Goal: Check status: Check status

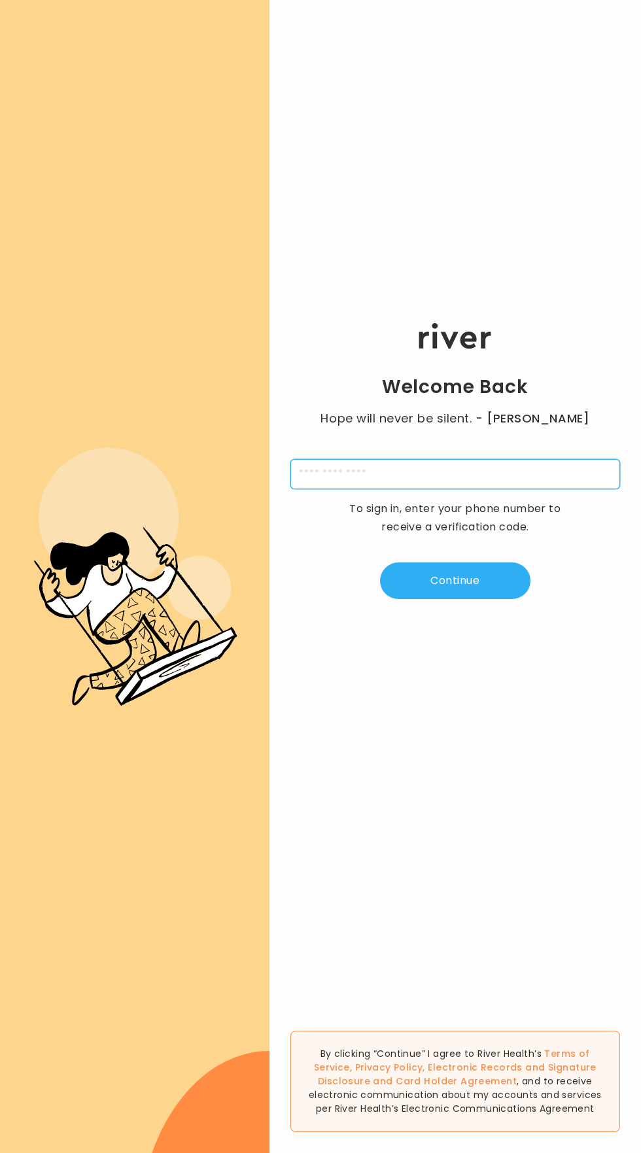
click at [563, 489] on input "tel" at bounding box center [455, 474] width 330 height 30
type input "**********"
click at [504, 599] on button "Continue" at bounding box center [455, 580] width 150 height 37
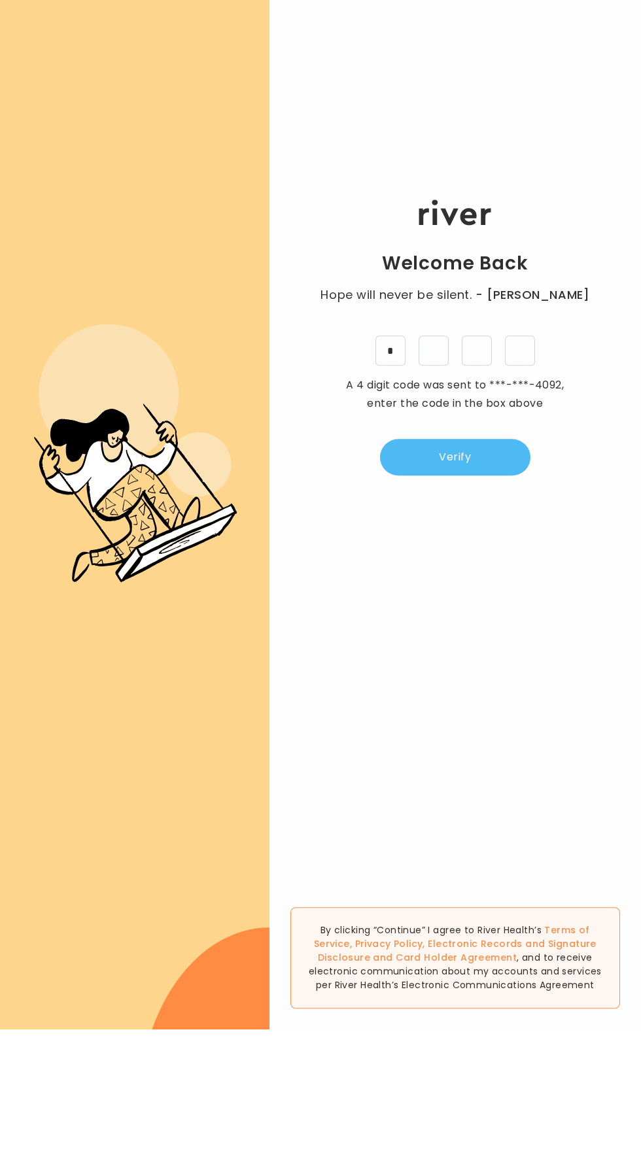
type input "*"
click at [500, 599] on button "Verify" at bounding box center [455, 580] width 150 height 37
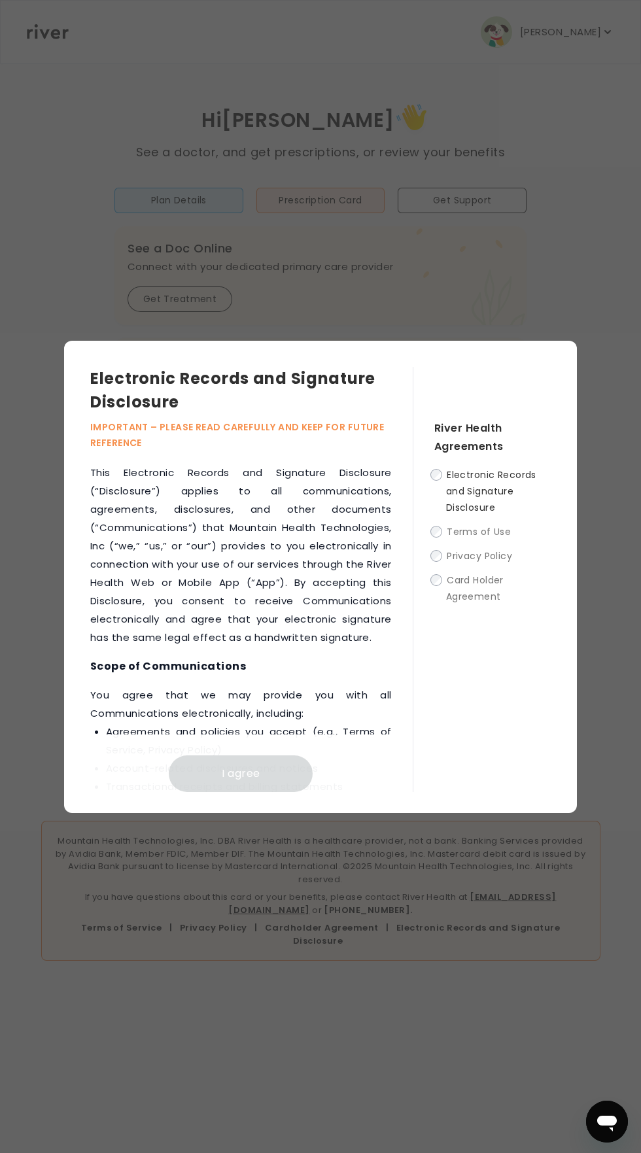
click at [499, 514] on span "Electronic Records and Signature Disclosure" at bounding box center [491, 491] width 90 height 46
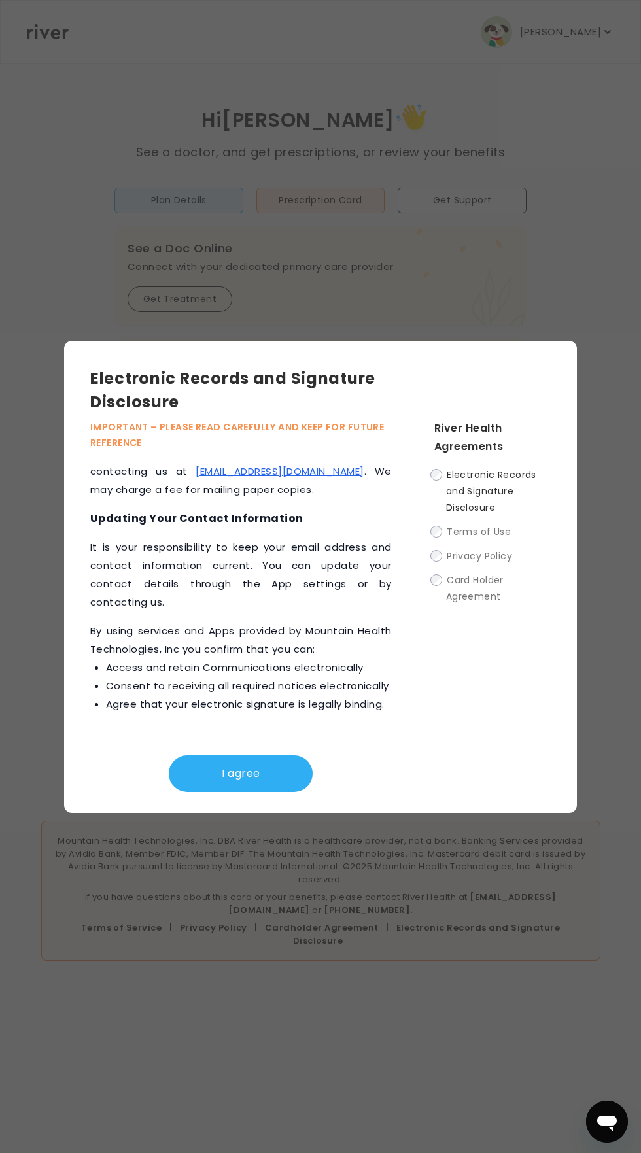
scroll to position [99, 0]
click at [196, 755] on button "I agree" at bounding box center [241, 773] width 144 height 37
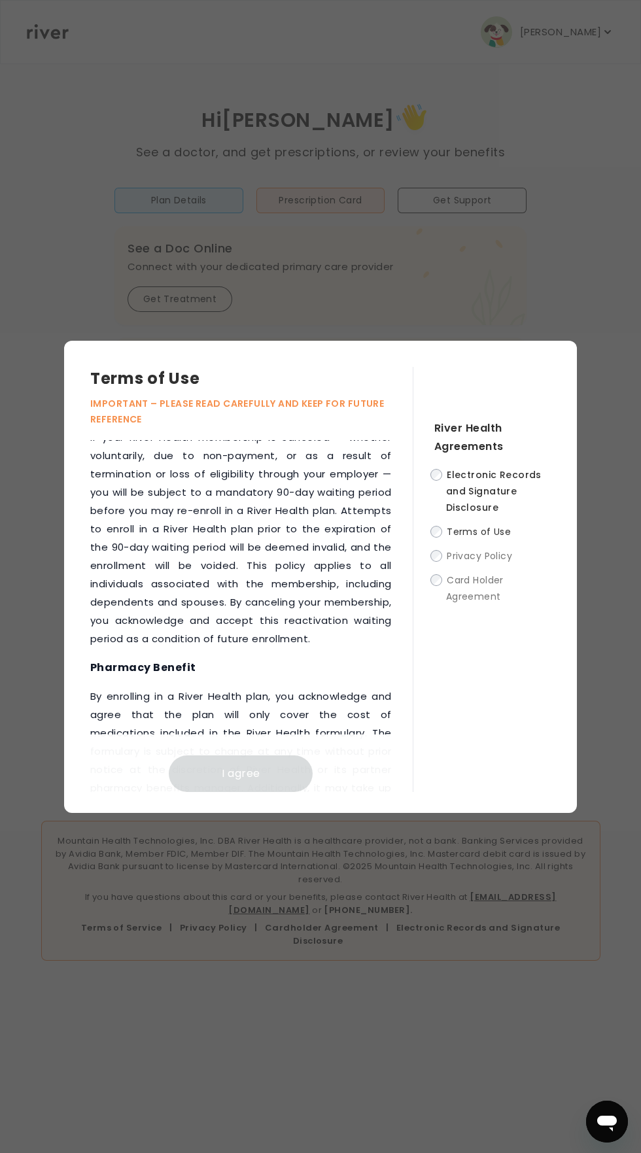
scroll to position [2651, 0]
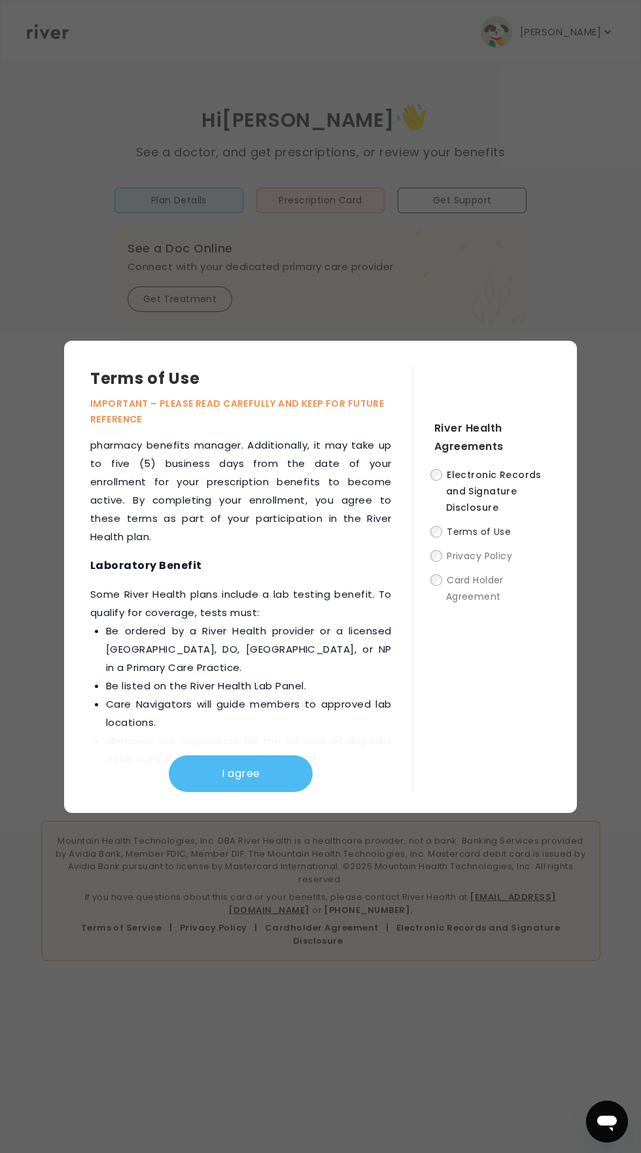
click at [223, 755] on button "I agree" at bounding box center [241, 773] width 144 height 37
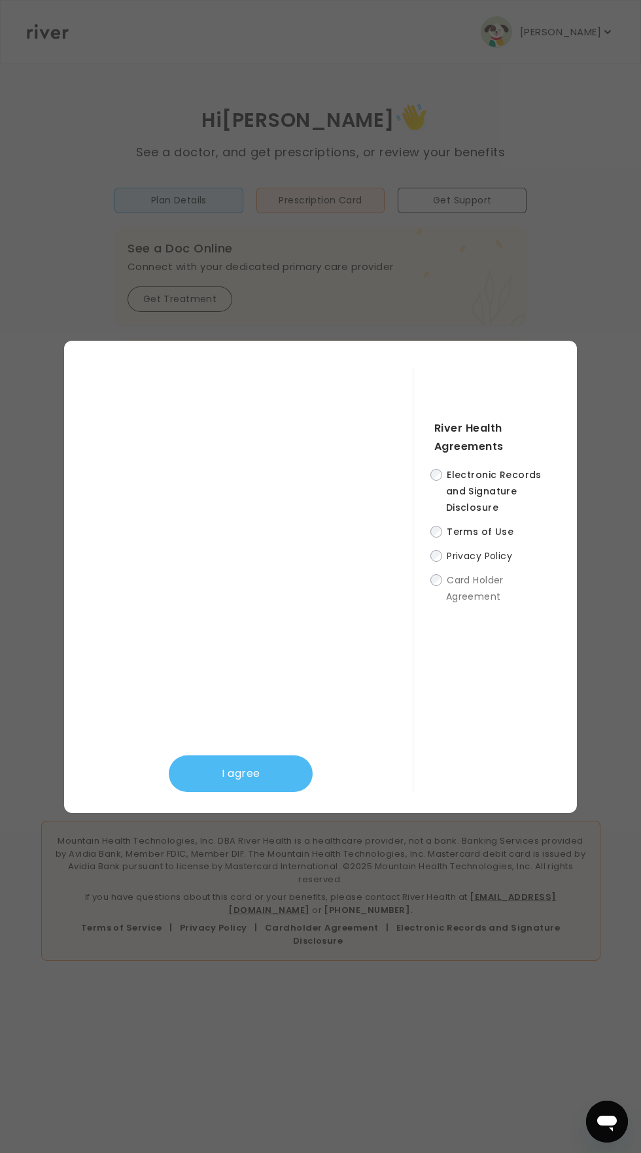
click at [233, 755] on button "I agree" at bounding box center [241, 773] width 144 height 37
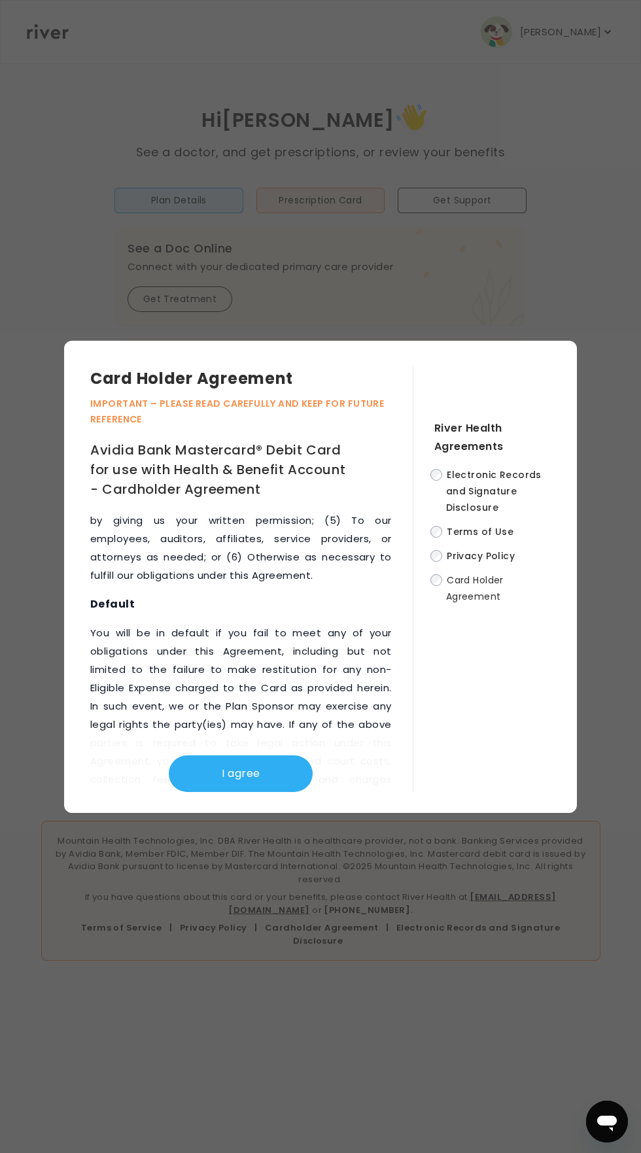
scroll to position [10061, 0]
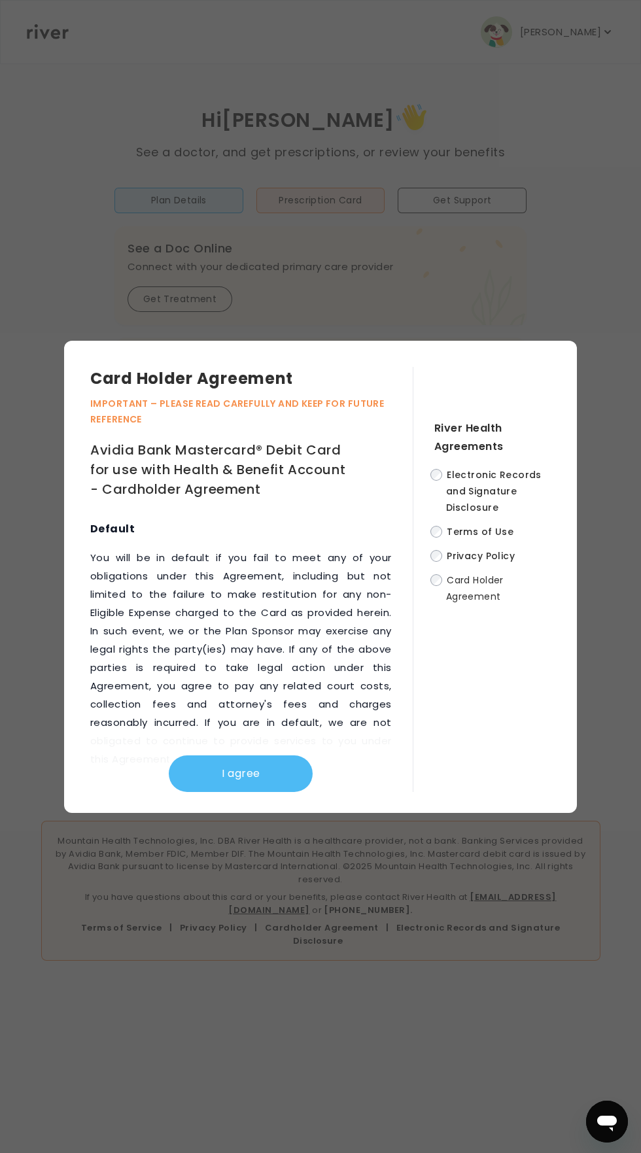
click at [237, 755] on button "I agree" at bounding box center [241, 773] width 144 height 37
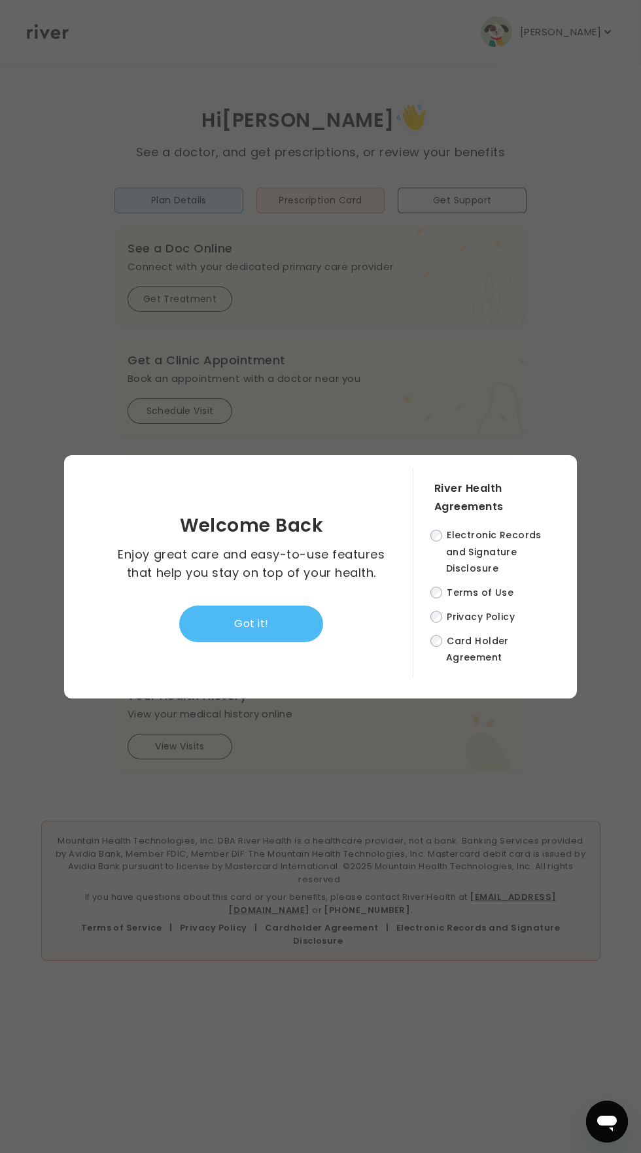
click at [307, 606] on button "Got it!" at bounding box center [251, 624] width 144 height 37
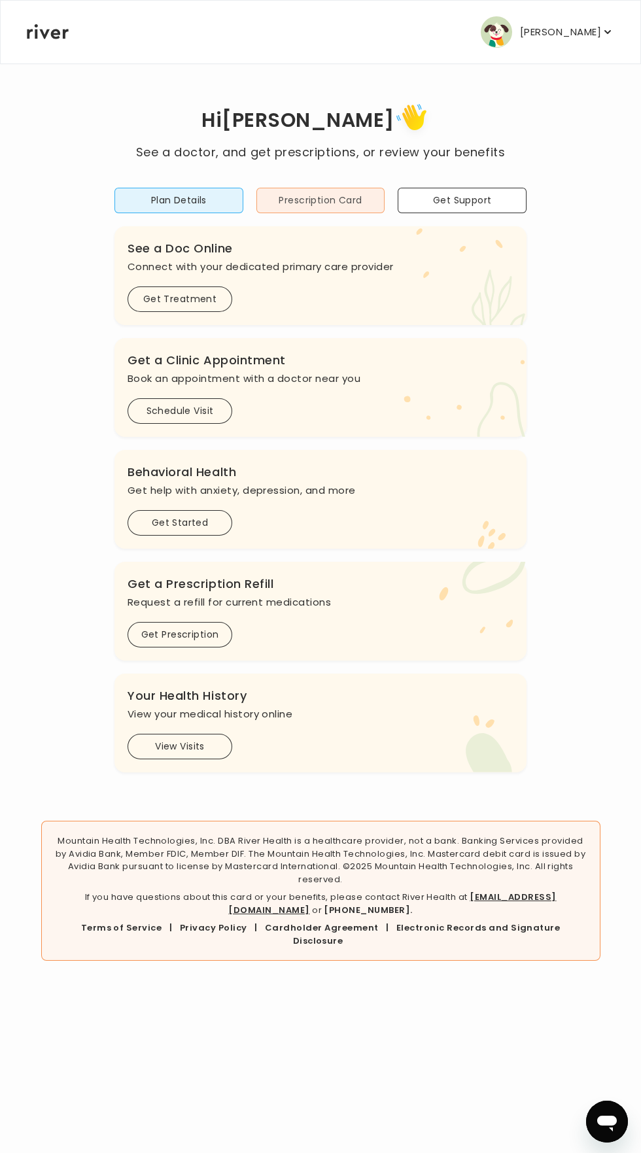
click at [351, 197] on button "Prescription Card" at bounding box center [320, 201] width 129 height 26
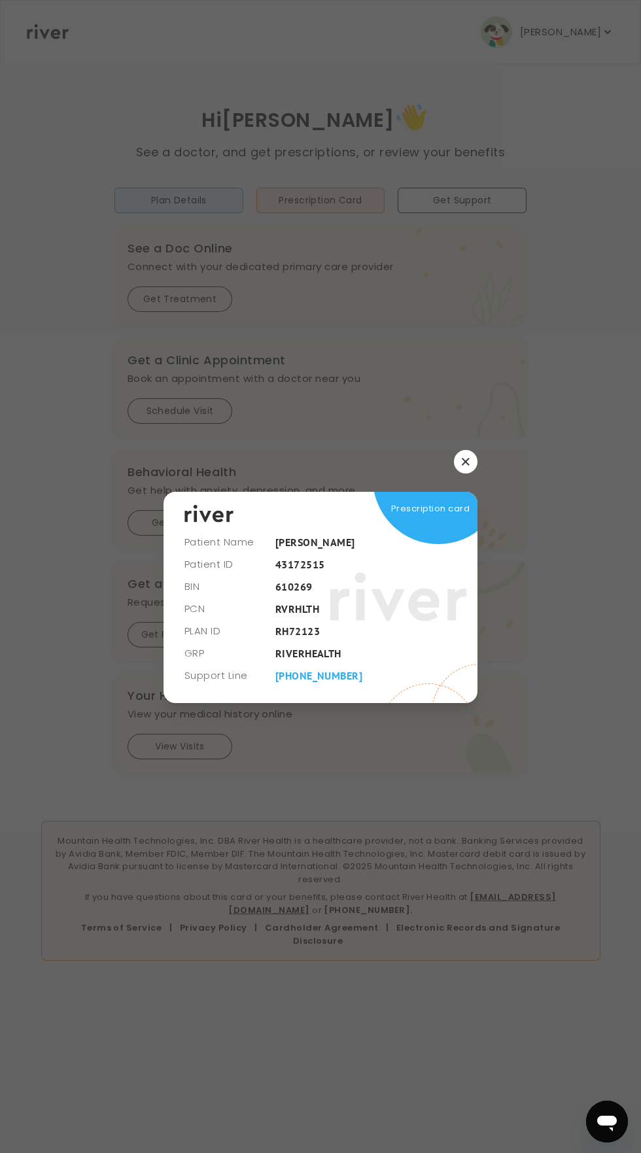
click at [451, 544] on span at bounding box center [438, 478] width 131 height 131
click at [465, 465] on icon "button" at bounding box center [465, 461] width 7 height 7
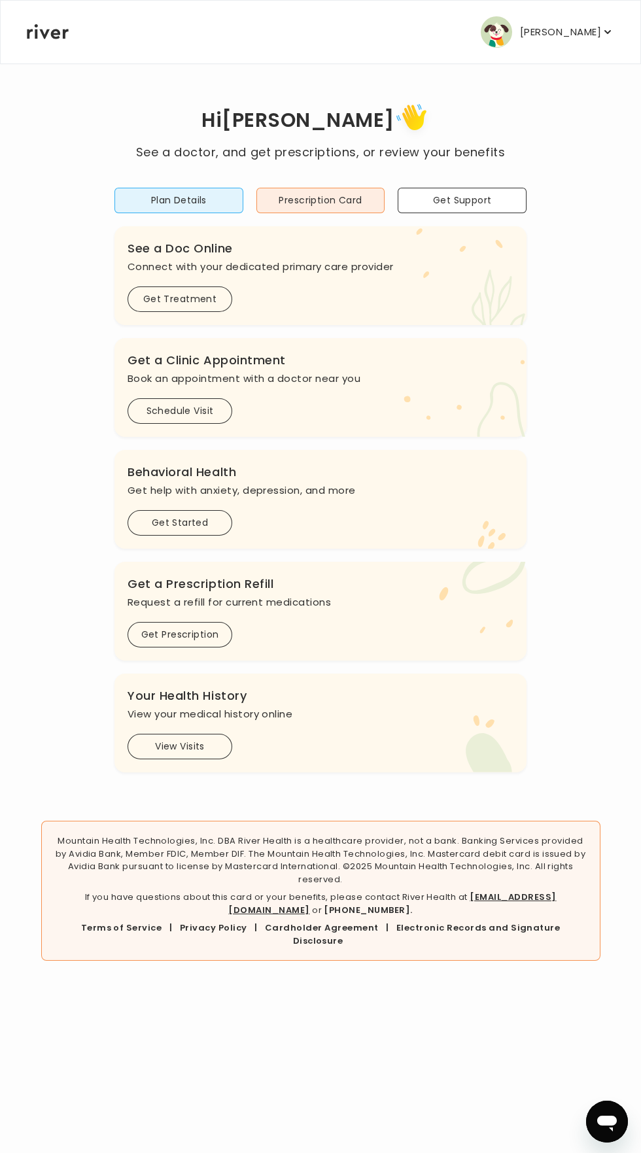
click at [29, 35] on icon at bounding box center [48, 31] width 42 height 15
click at [51, 39] on icon at bounding box center [48, 31] width 42 height 15
click at [64, 27] on icon at bounding box center [48, 31] width 42 height 15
click at [159, 632] on button "Get Prescription" at bounding box center [180, 635] width 105 height 26
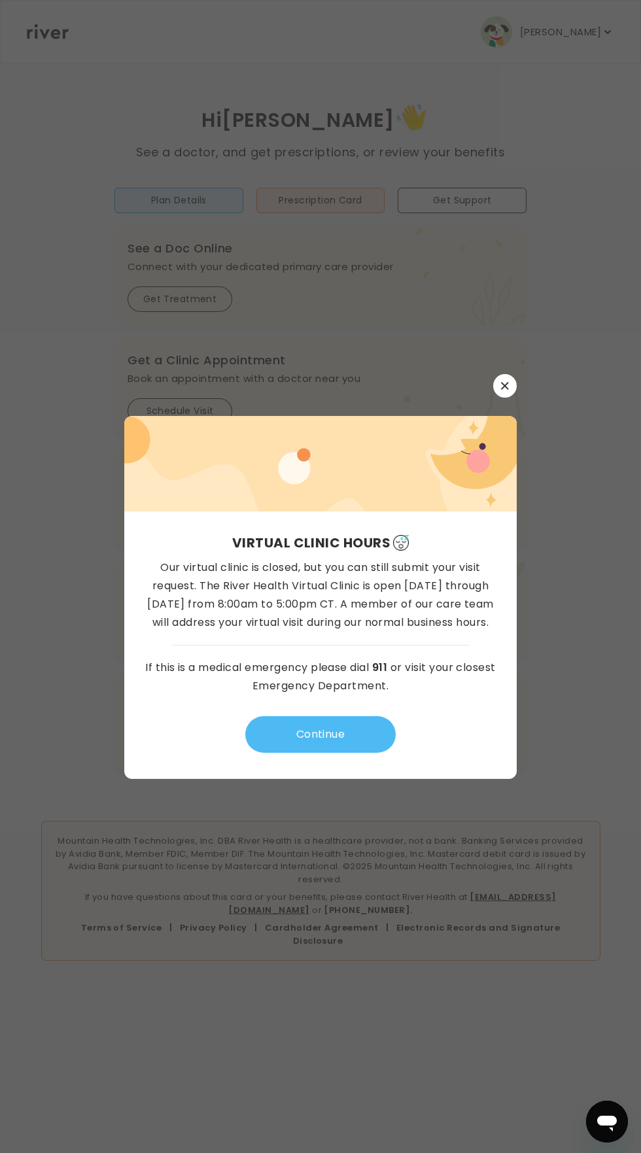
click at [264, 753] on button "Continue" at bounding box center [320, 734] width 150 height 37
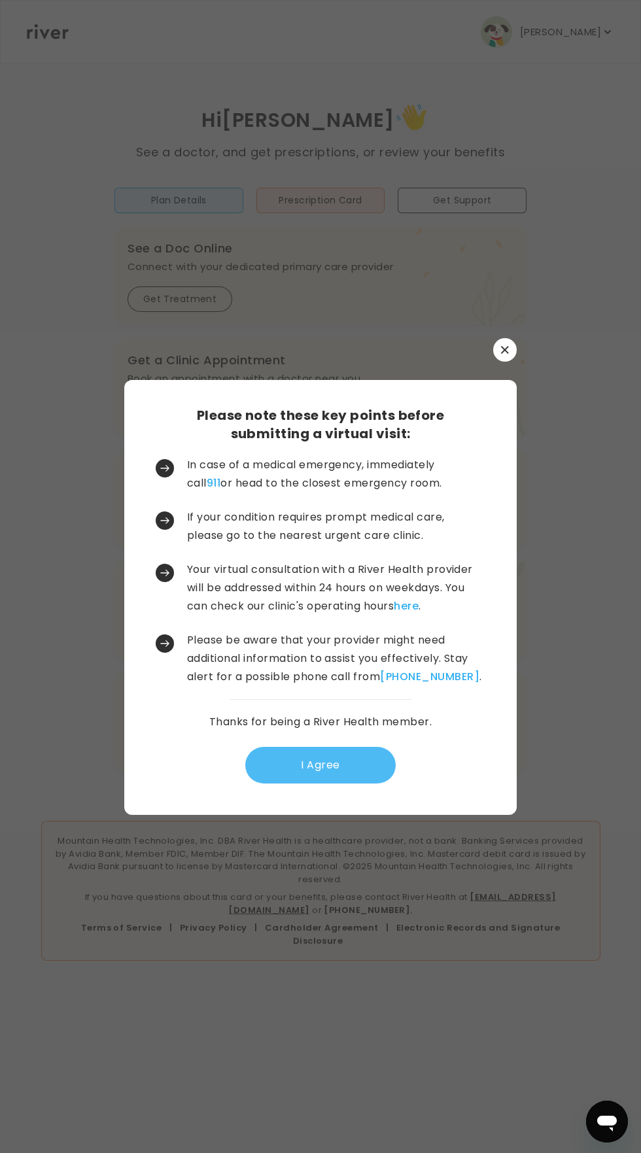
click at [283, 783] on button "I Agree" at bounding box center [320, 765] width 150 height 37
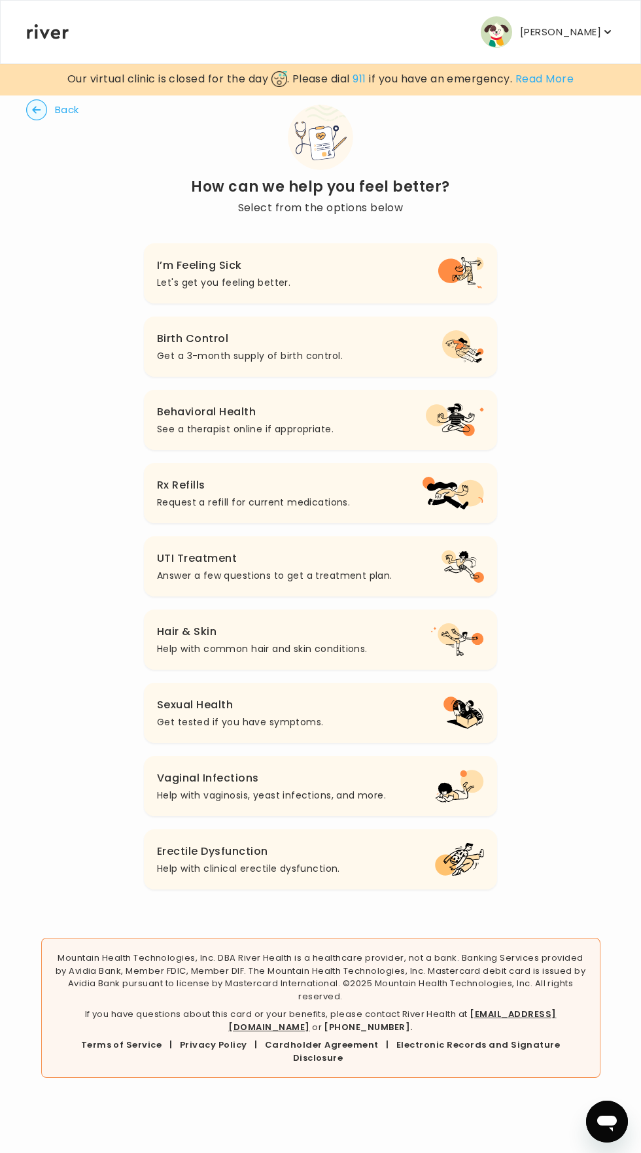
click at [36, 110] on icon "button" at bounding box center [36, 109] width 9 height 7
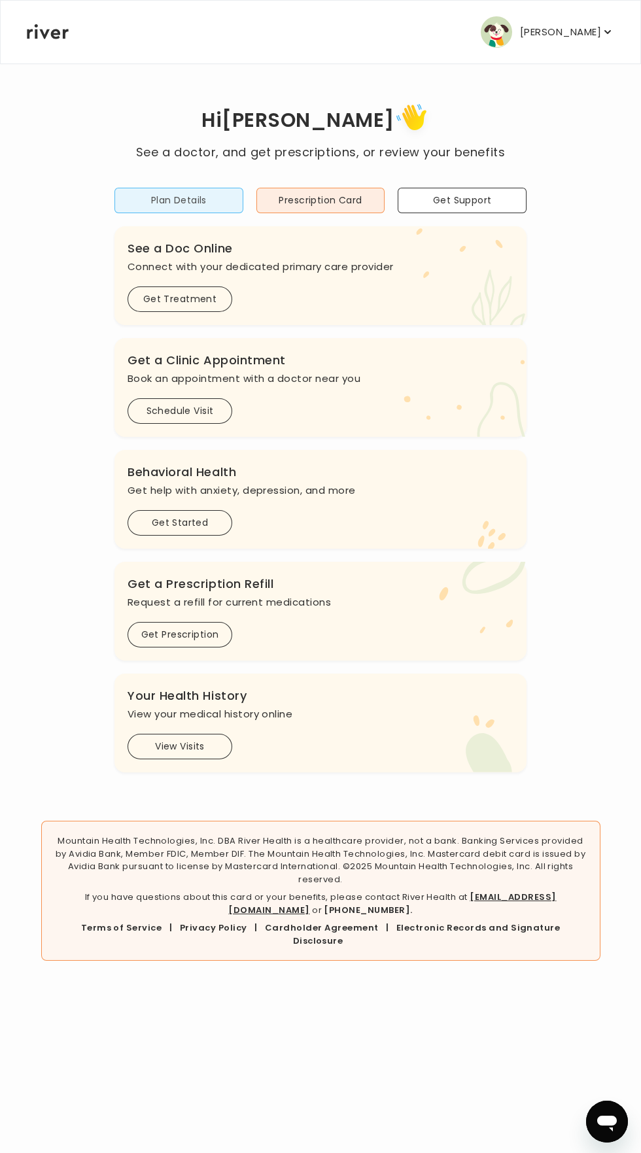
click at [145, 203] on button "Plan Details" at bounding box center [178, 201] width 129 height 26
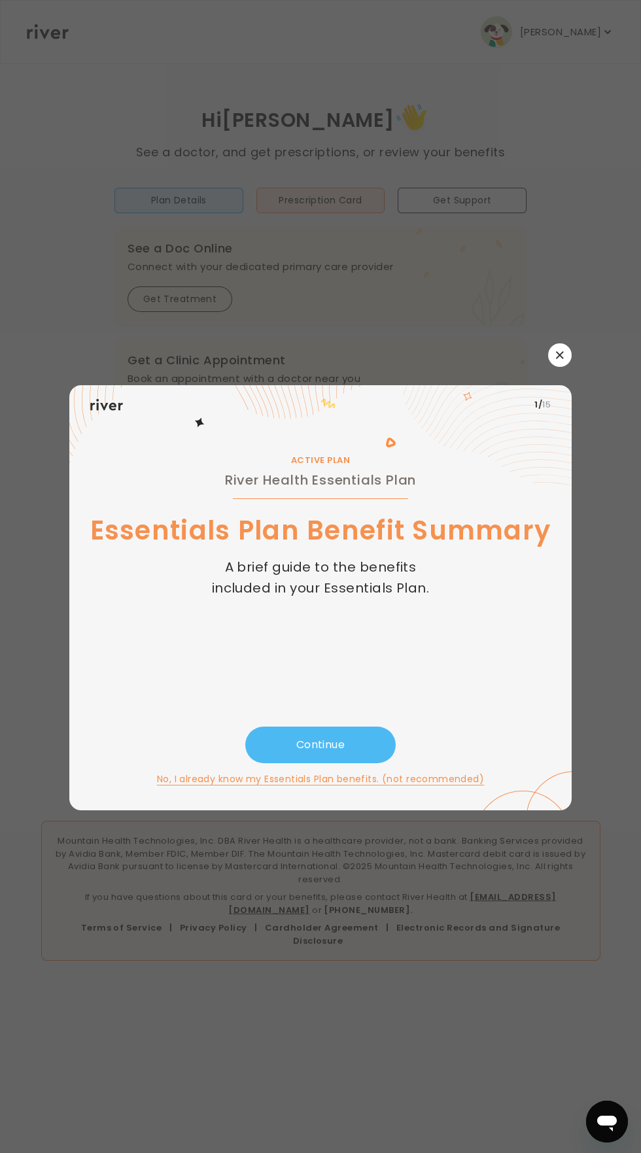
click at [273, 763] on button "Continue" at bounding box center [320, 745] width 150 height 37
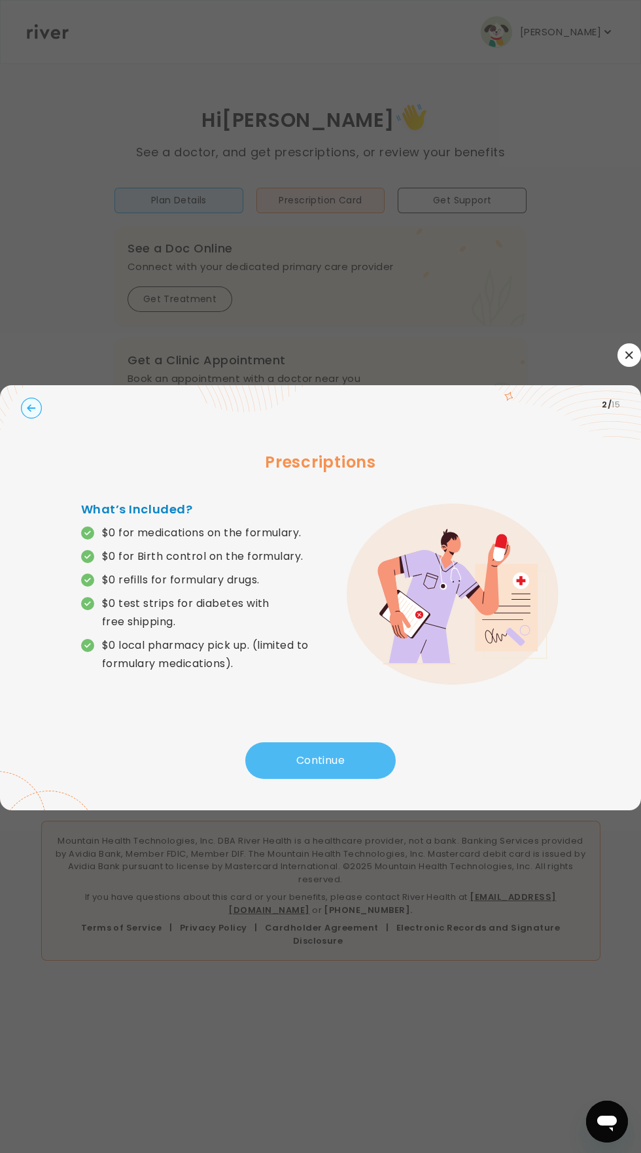
click at [279, 779] on button "Continue" at bounding box center [320, 760] width 150 height 37
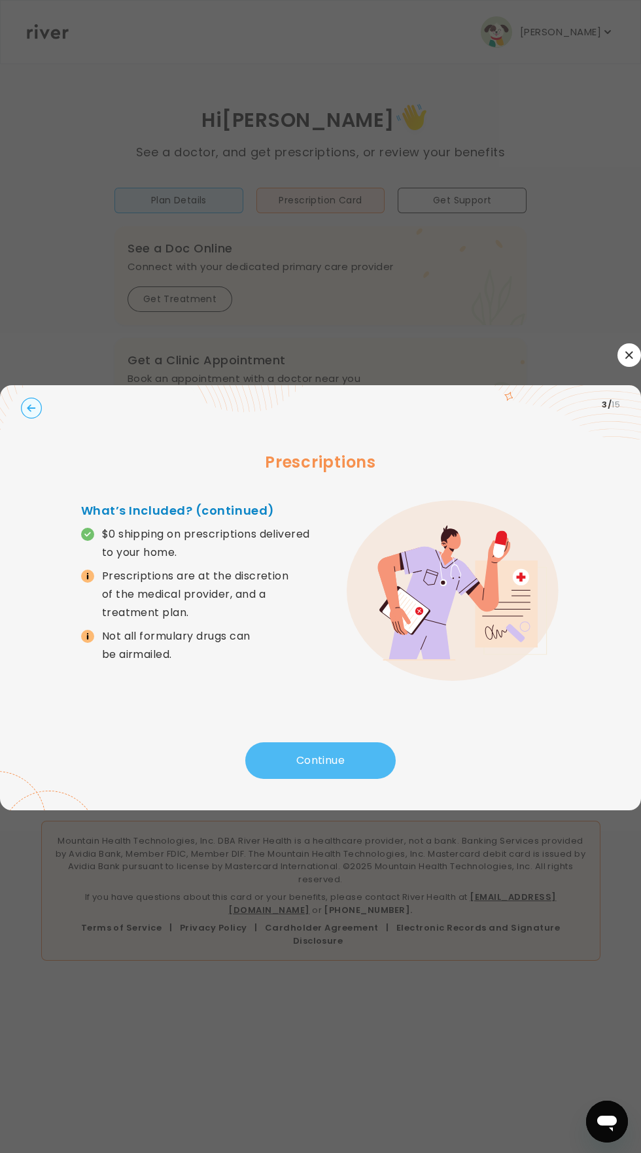
click at [273, 779] on button "Continue" at bounding box center [320, 760] width 150 height 37
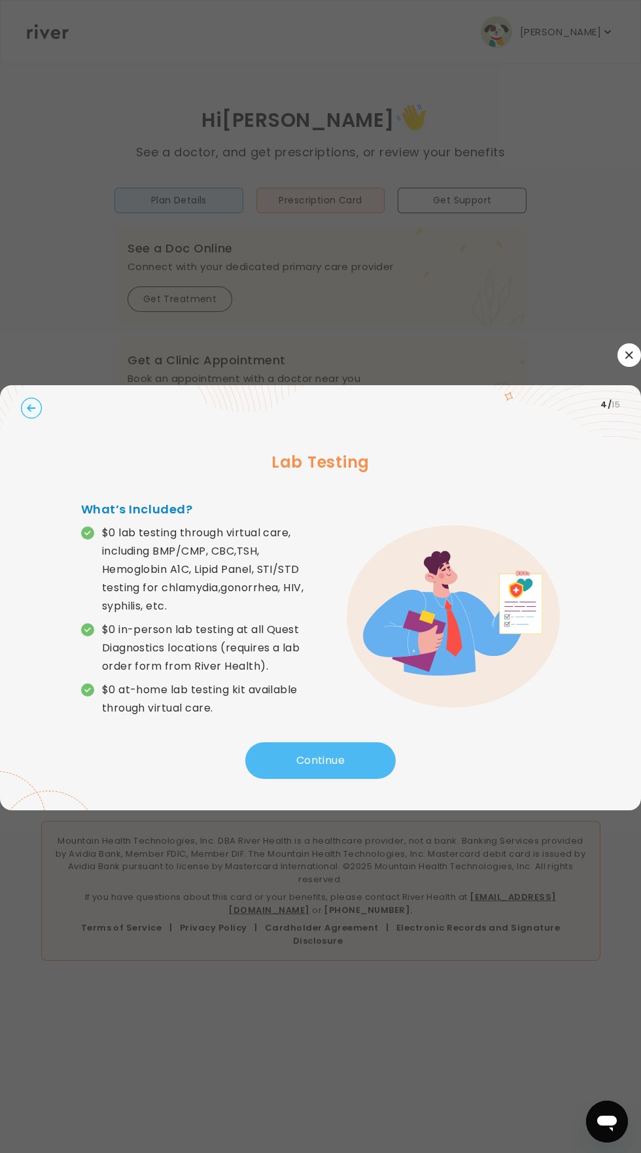
click at [278, 779] on button "Continue" at bounding box center [320, 760] width 150 height 37
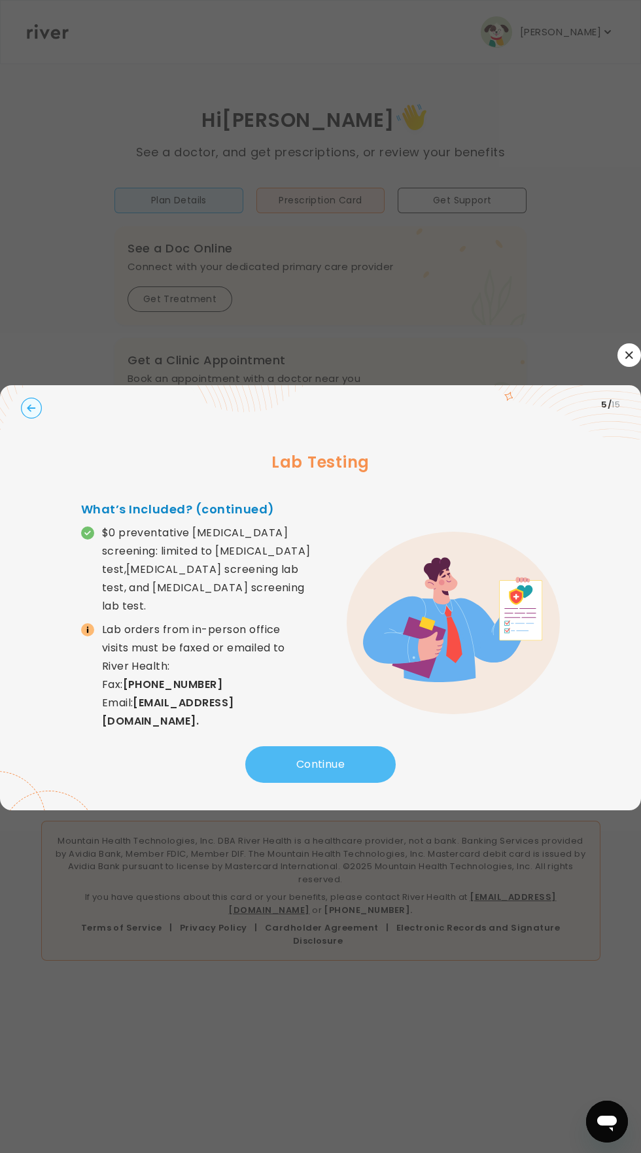
click at [279, 783] on button "Continue" at bounding box center [320, 764] width 150 height 37
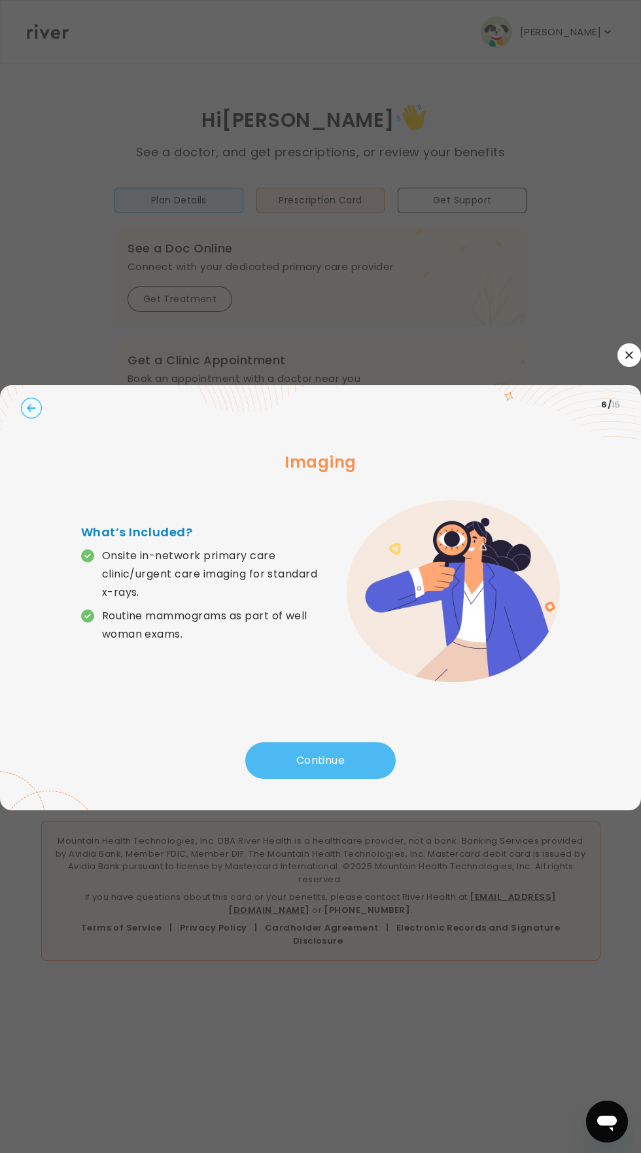
click at [280, 779] on button "Continue" at bounding box center [320, 760] width 150 height 37
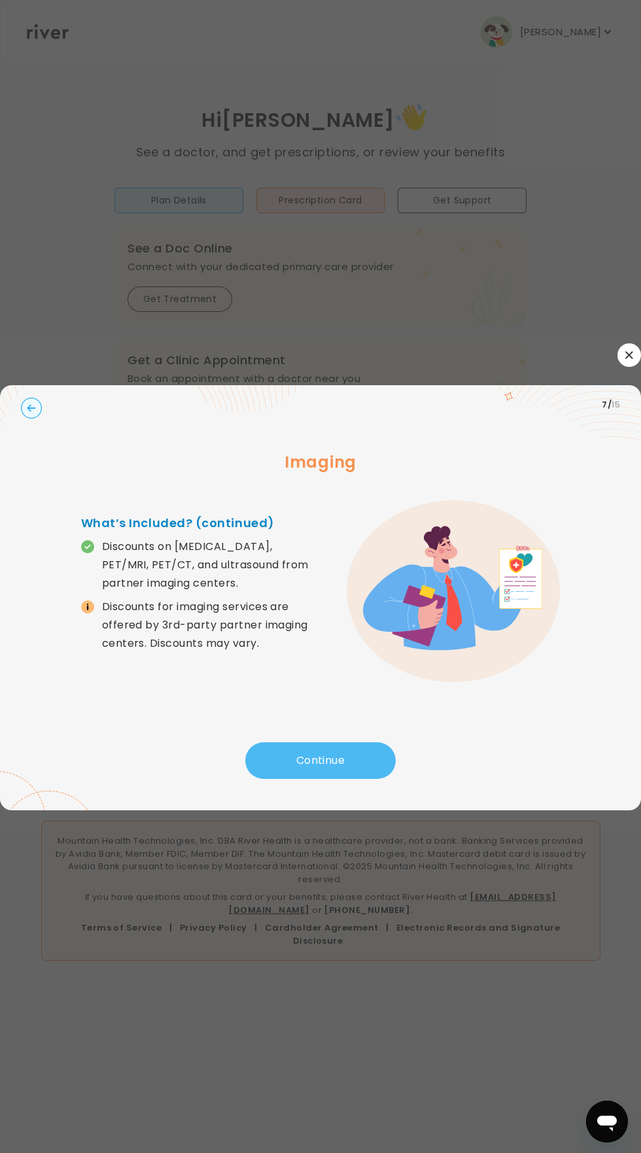
click at [276, 779] on button "Continue" at bounding box center [320, 760] width 150 height 37
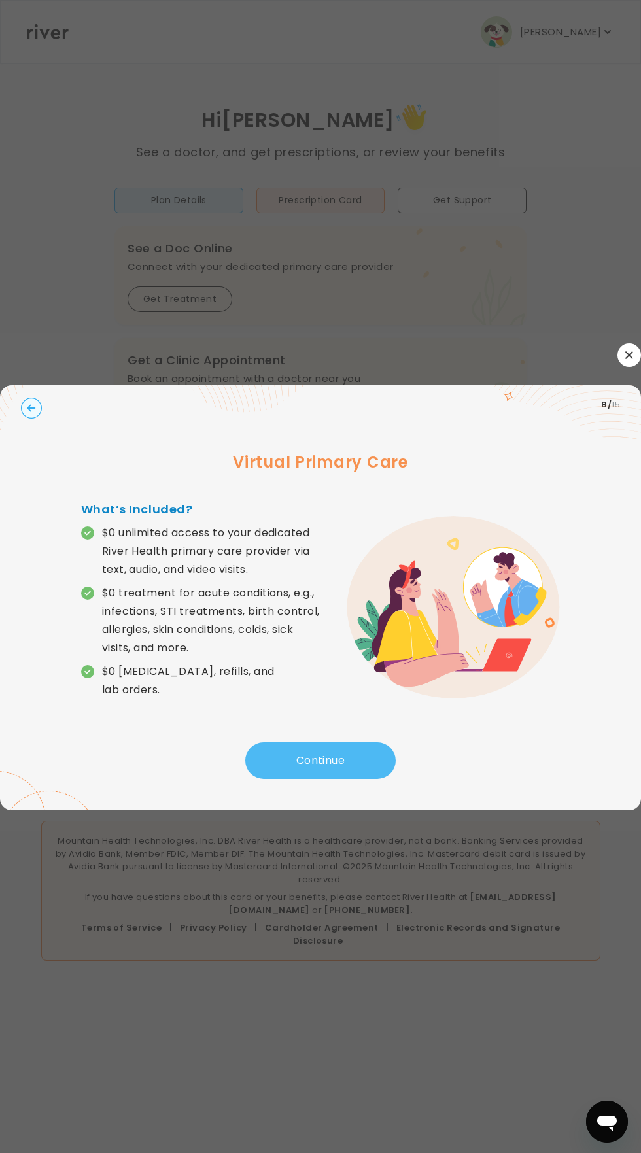
click at [283, 779] on button "Continue" at bounding box center [320, 760] width 150 height 37
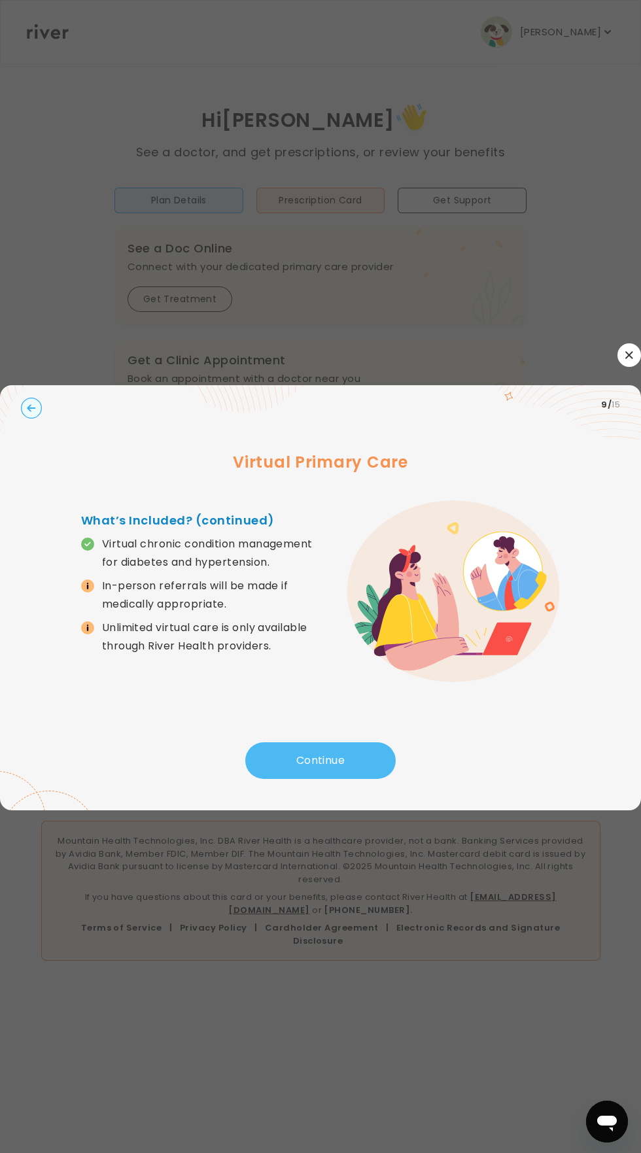
click at [292, 779] on button "Continue" at bounding box center [320, 760] width 150 height 37
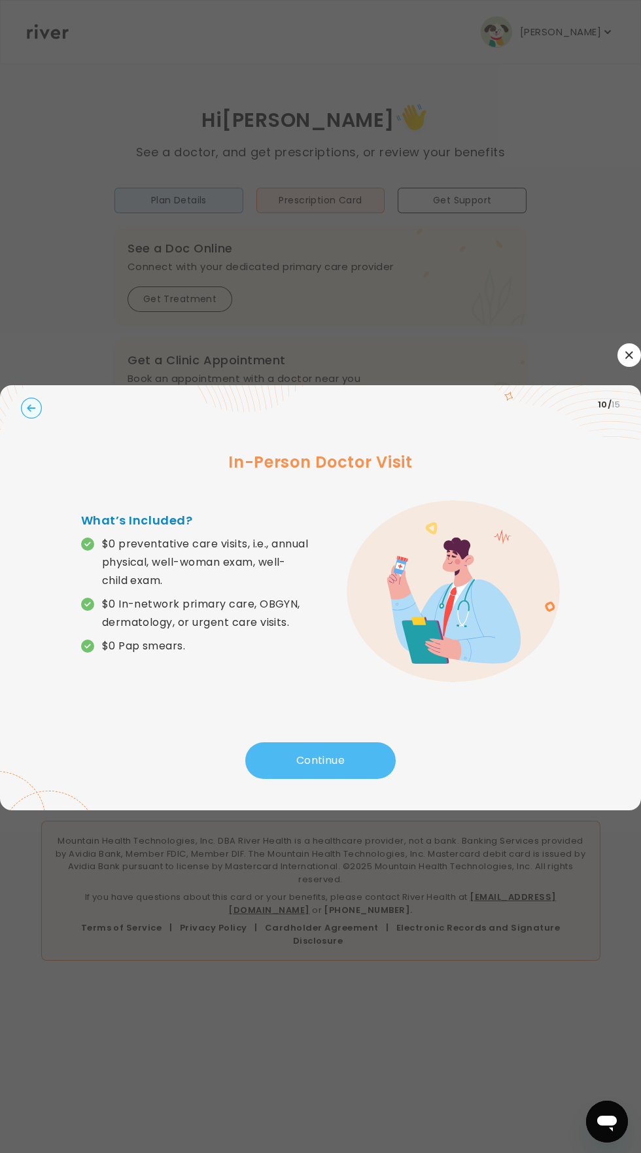
click at [292, 779] on button "Continue" at bounding box center [320, 760] width 150 height 37
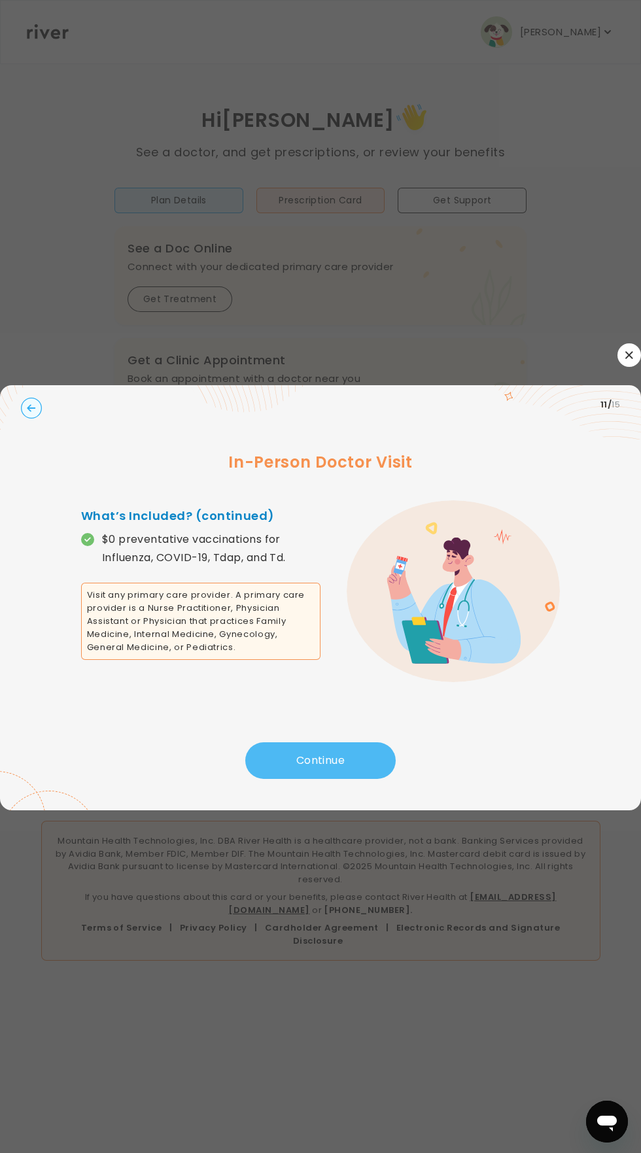
click at [292, 779] on button "Continue" at bounding box center [320, 760] width 150 height 37
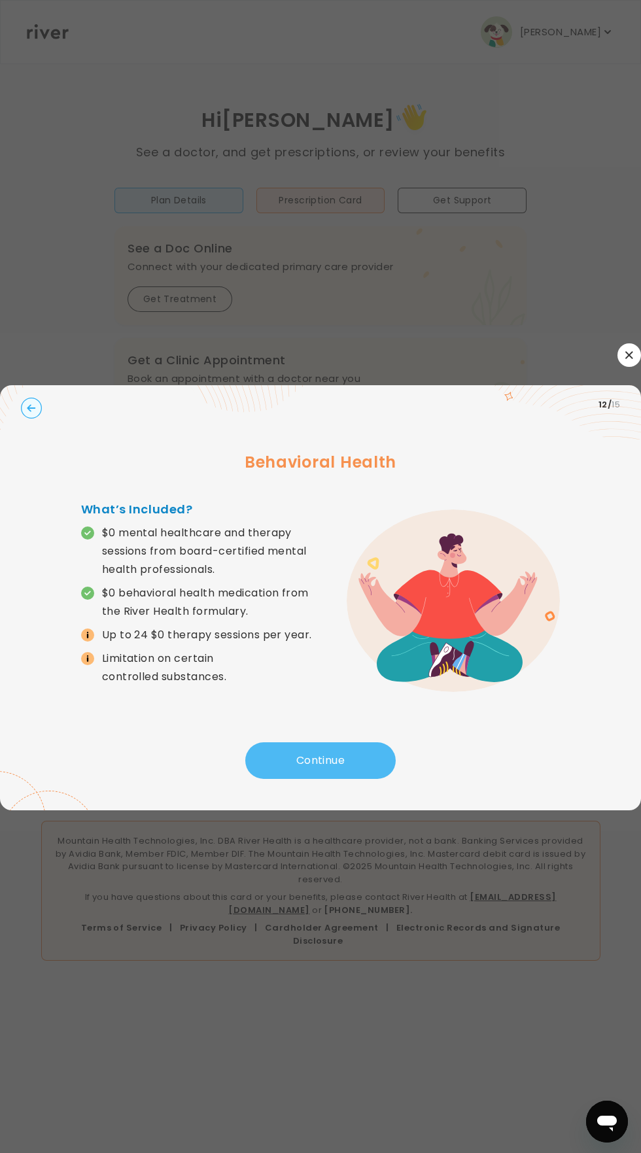
click at [295, 779] on button "Continue" at bounding box center [320, 760] width 150 height 37
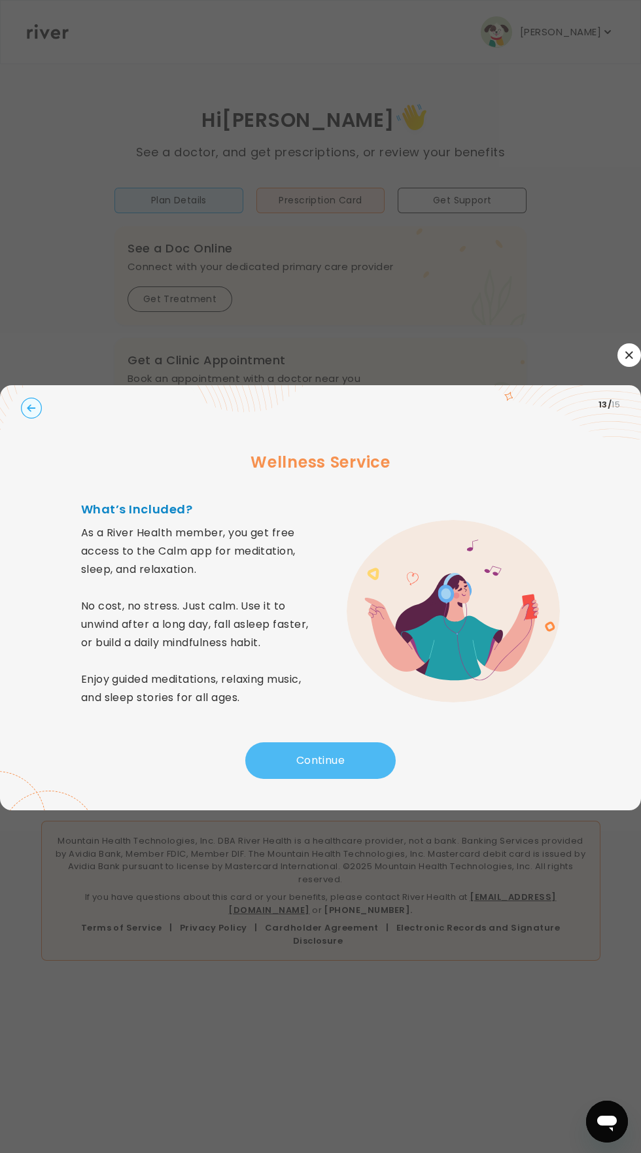
click at [298, 779] on button "Continue" at bounding box center [320, 760] width 150 height 37
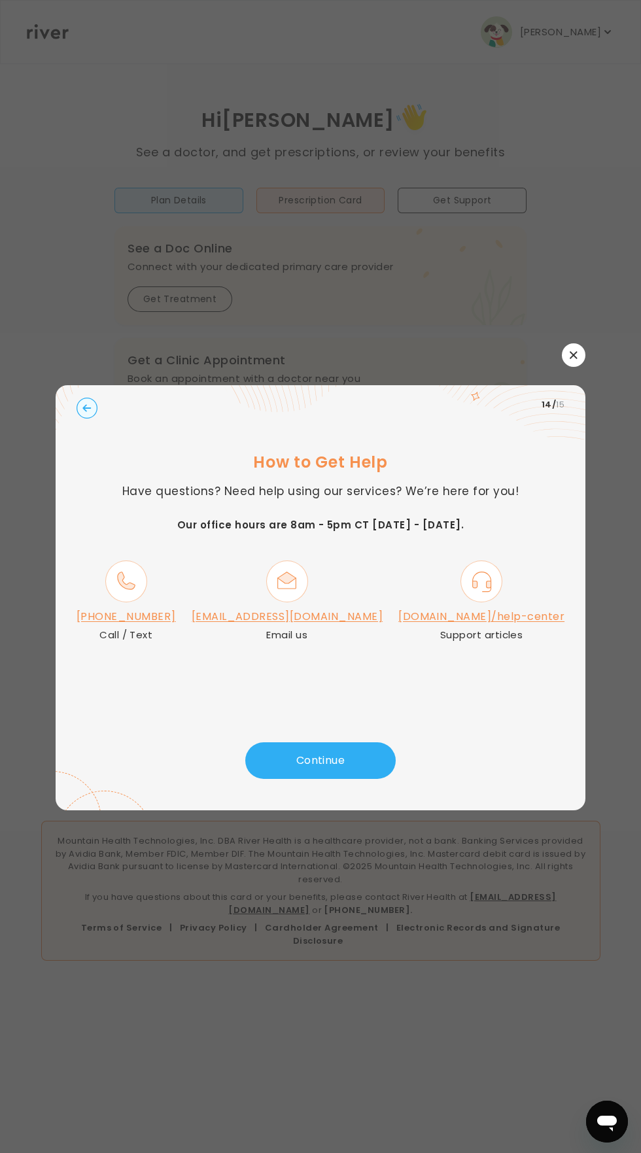
click at [404, 624] on link "river.health/help-center" at bounding box center [481, 616] width 166 height 15
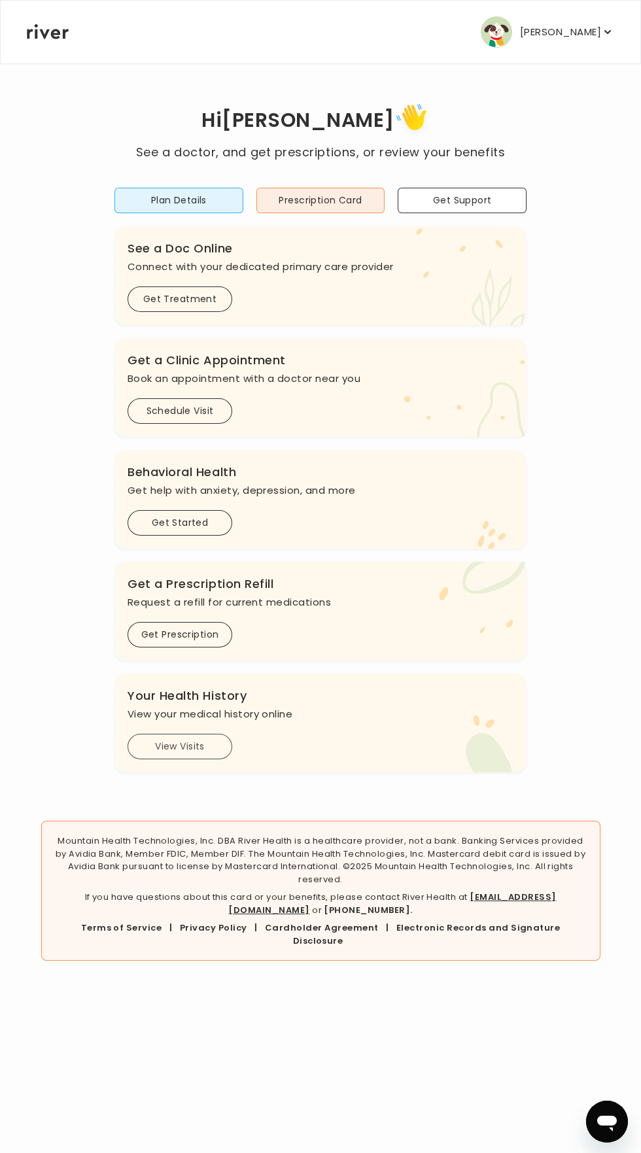
click at [160, 753] on button "View Visits" at bounding box center [180, 747] width 105 height 26
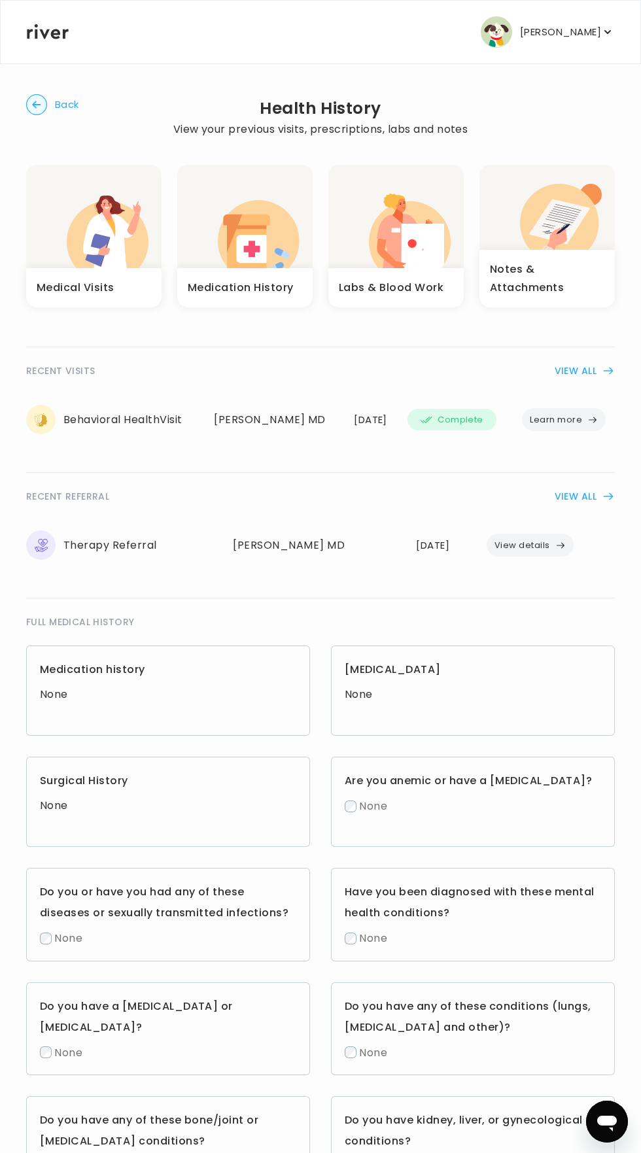
click at [589, 419] on icon "button" at bounding box center [592, 420] width 10 height 10
